Goal: Information Seeking & Learning: Learn about a topic

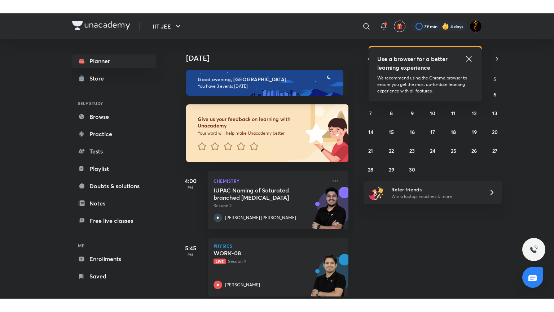
scroll to position [76, 0]
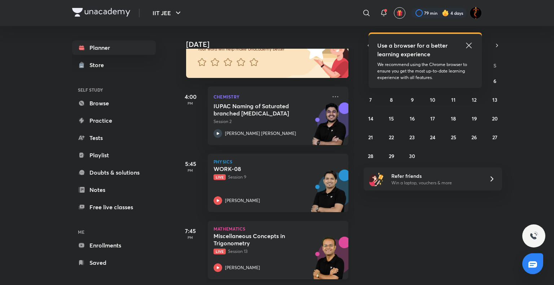
click at [217, 263] on icon at bounding box center [217, 267] width 9 height 9
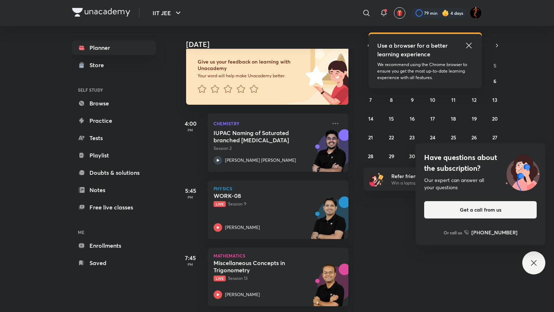
scroll to position [49, 0]
